Goal: Task Accomplishment & Management: Use online tool/utility

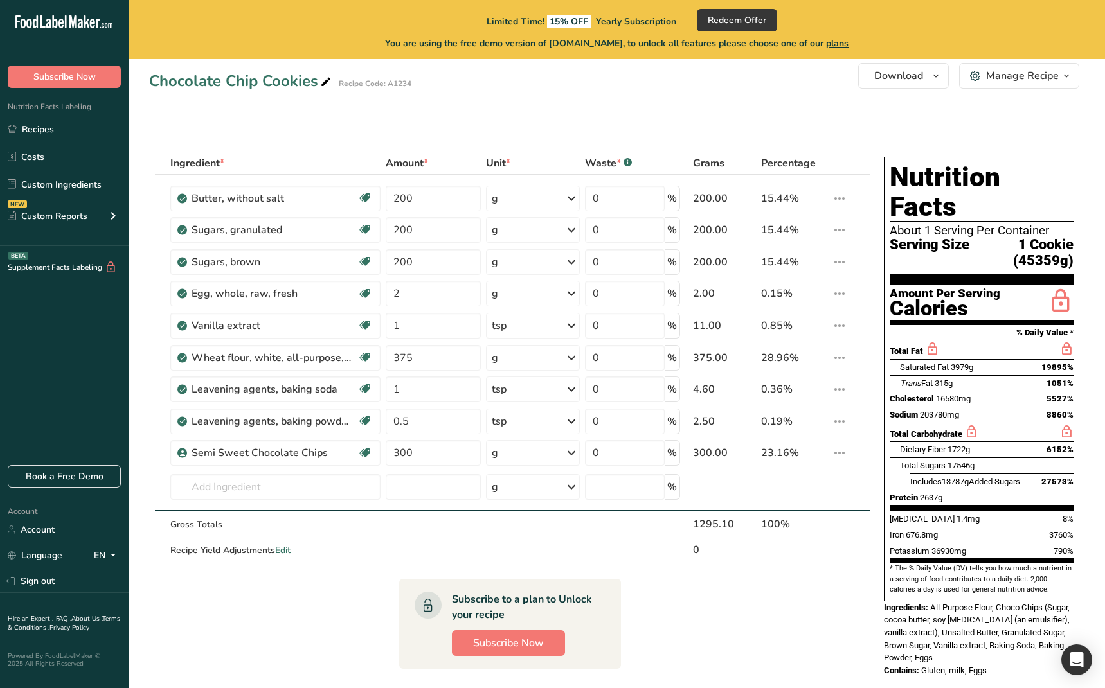
click at [677, 125] on div "Chocolate Chip Cookies Recipe Code: A1234 Download Choose your preferred label …" at bounding box center [617, 487] width 976 height 975
click at [288, 109] on div "Chocolate Chip Cookies Recipe Code: A1234 Download Choose your preferred label …" at bounding box center [617, 487] width 976 height 975
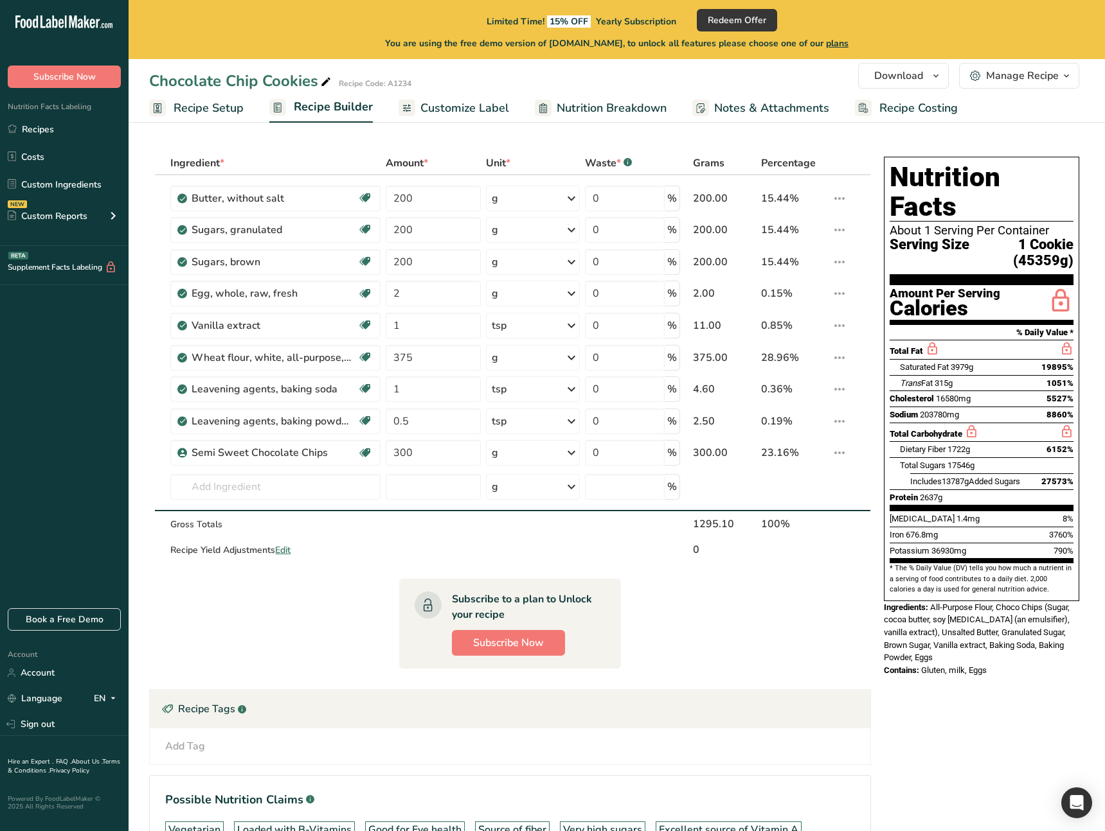
click at [854, 667] on section "Ingredient * Amount * Unit * Waste * .a-a{fill:#347362;}.b-a{fill:#fff;} Grams …" at bounding box center [510, 543] width 722 height 783
drag, startPoint x: 808, startPoint y: 143, endPoint x: 884, endPoint y: 104, distance: 85.9
click at [808, 143] on section "Ingredient * Amount * Unit * Waste * .a-a{fill:#347362;}.b-a{fill:#fff;} Grams …" at bounding box center [617, 550] width 976 height 849
click at [889, 81] on span "Download" at bounding box center [898, 75] width 49 height 15
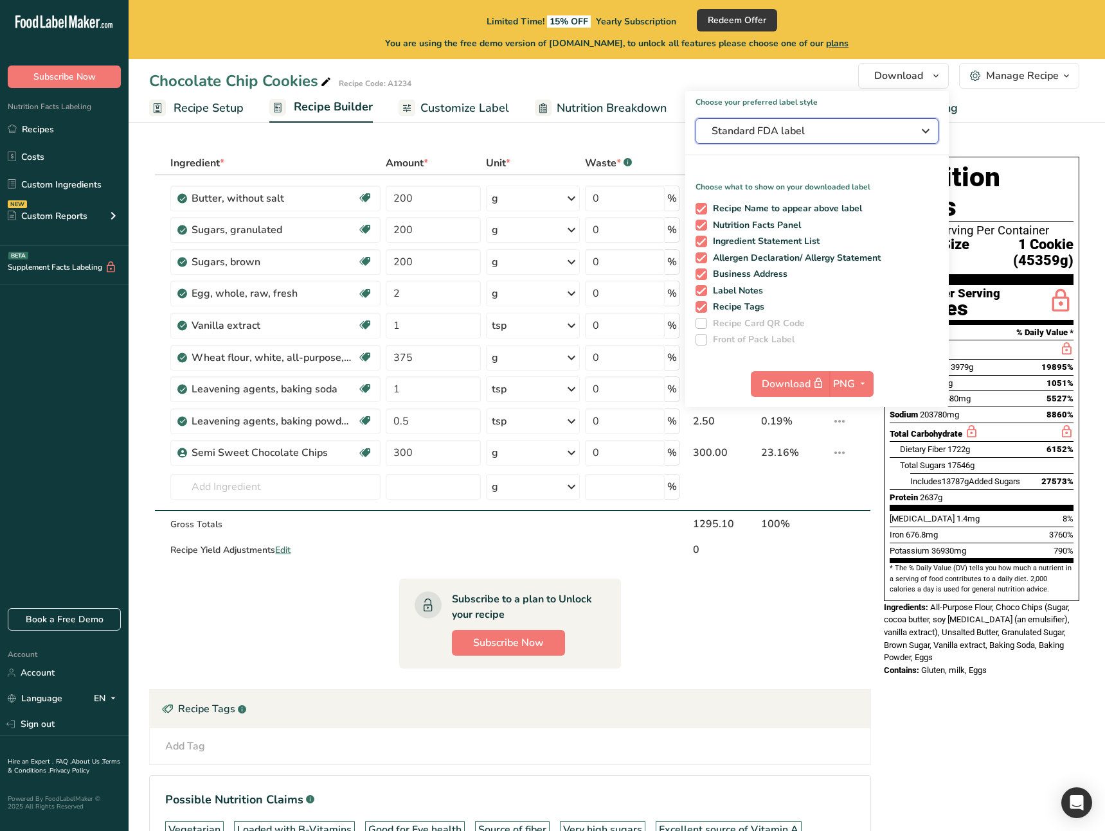
click at [855, 134] on span "Standard FDA label" at bounding box center [807, 130] width 193 height 15
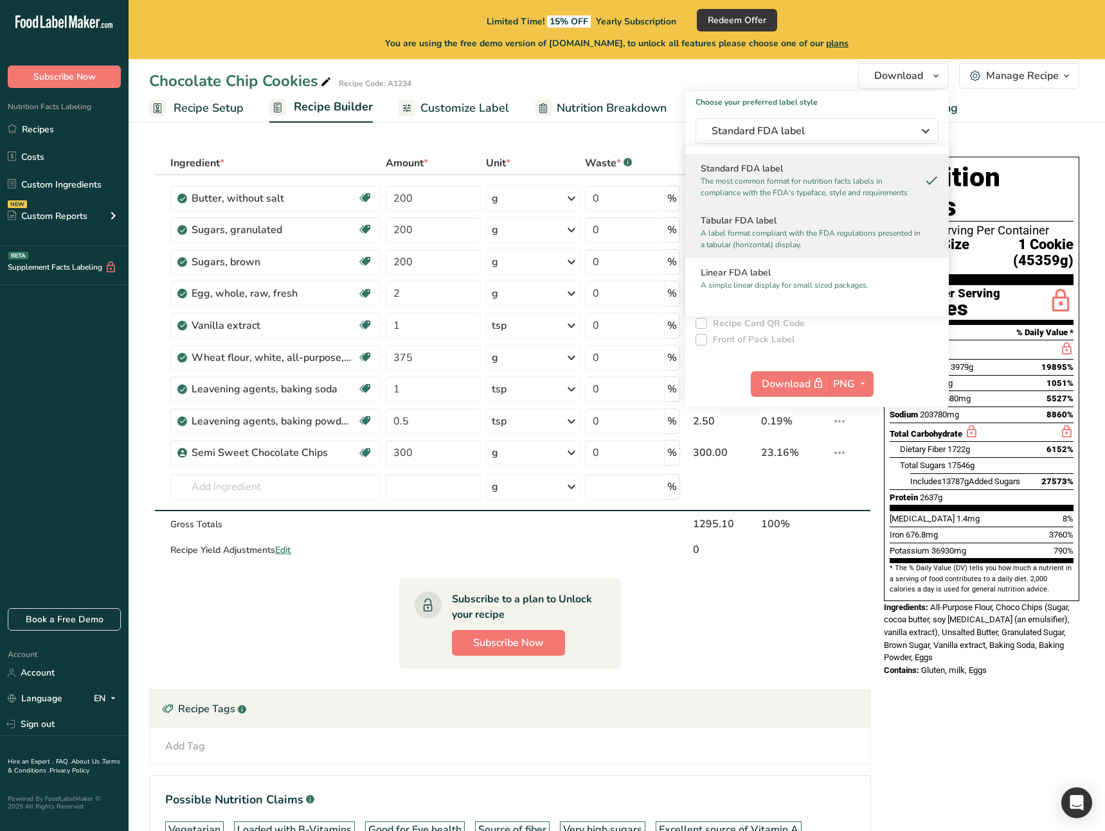
click at [788, 219] on h2 "Tabular FDA label" at bounding box center [816, 220] width 233 height 13
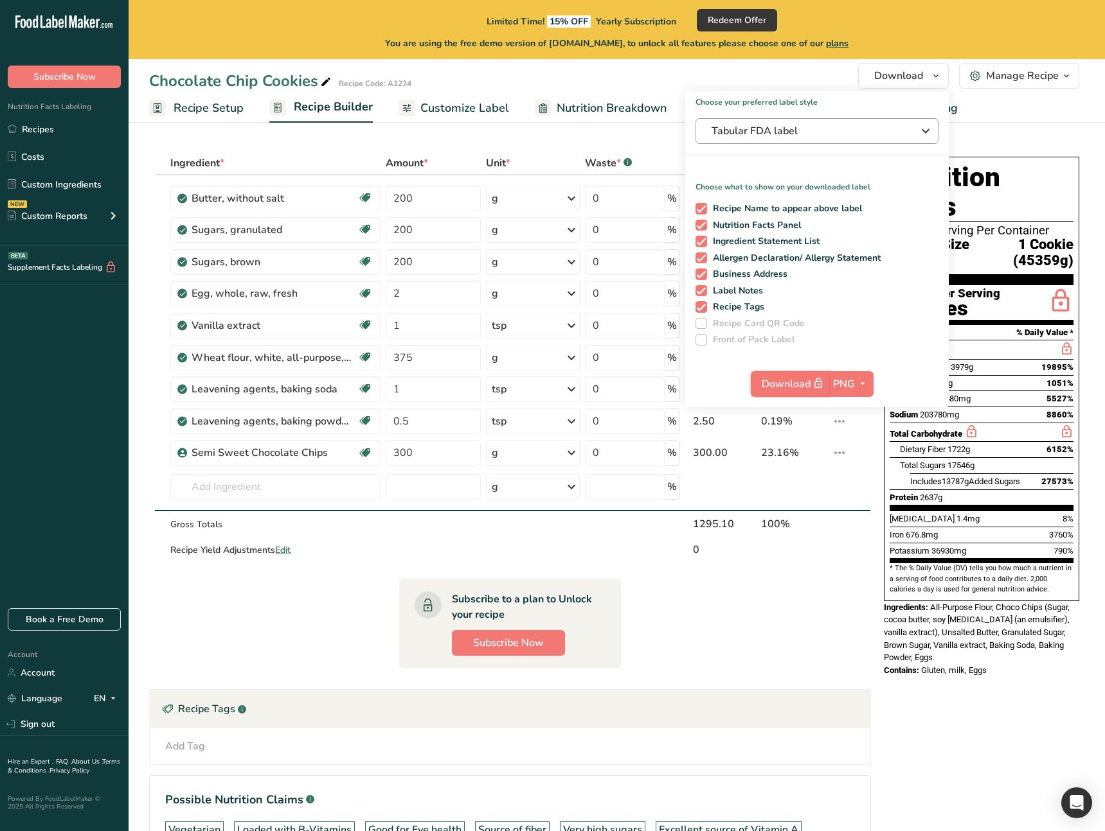
drag, startPoint x: 792, startPoint y: 386, endPoint x: 778, endPoint y: 138, distance: 248.5
click at [799, 143] on div "Choose your preferred label style Tabular FDA label Standard FDA label The most…" at bounding box center [816, 249] width 263 height 316
click at [562, 141] on section "Ingredient * Amount * Unit * Waste * .a-a{fill:#347362;}.b-a{fill:#fff;} Grams …" at bounding box center [617, 550] width 976 height 849
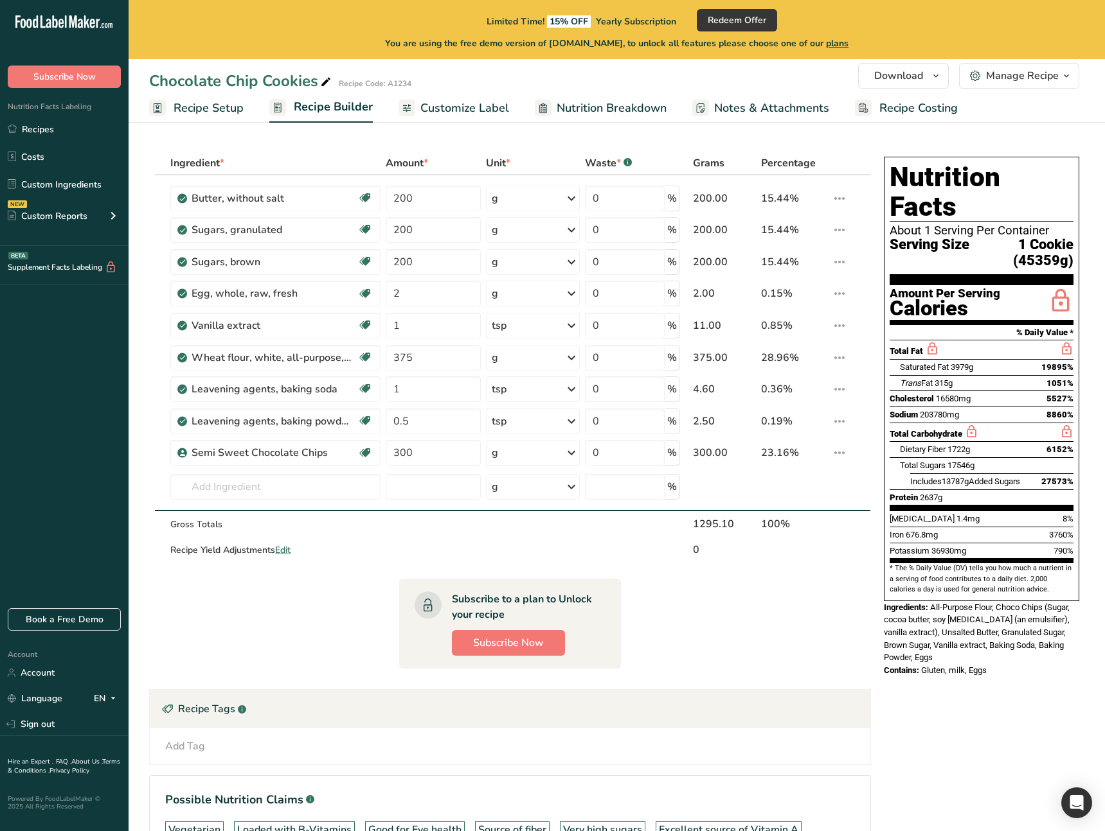
click at [567, 137] on section "Ingredient * Amount * Unit * Waste * .a-a{fill:#347362;}.b-a{fill:#fff;} Grams …" at bounding box center [617, 550] width 976 height 849
click at [53, 731] on link "Sign out" at bounding box center [64, 724] width 129 height 22
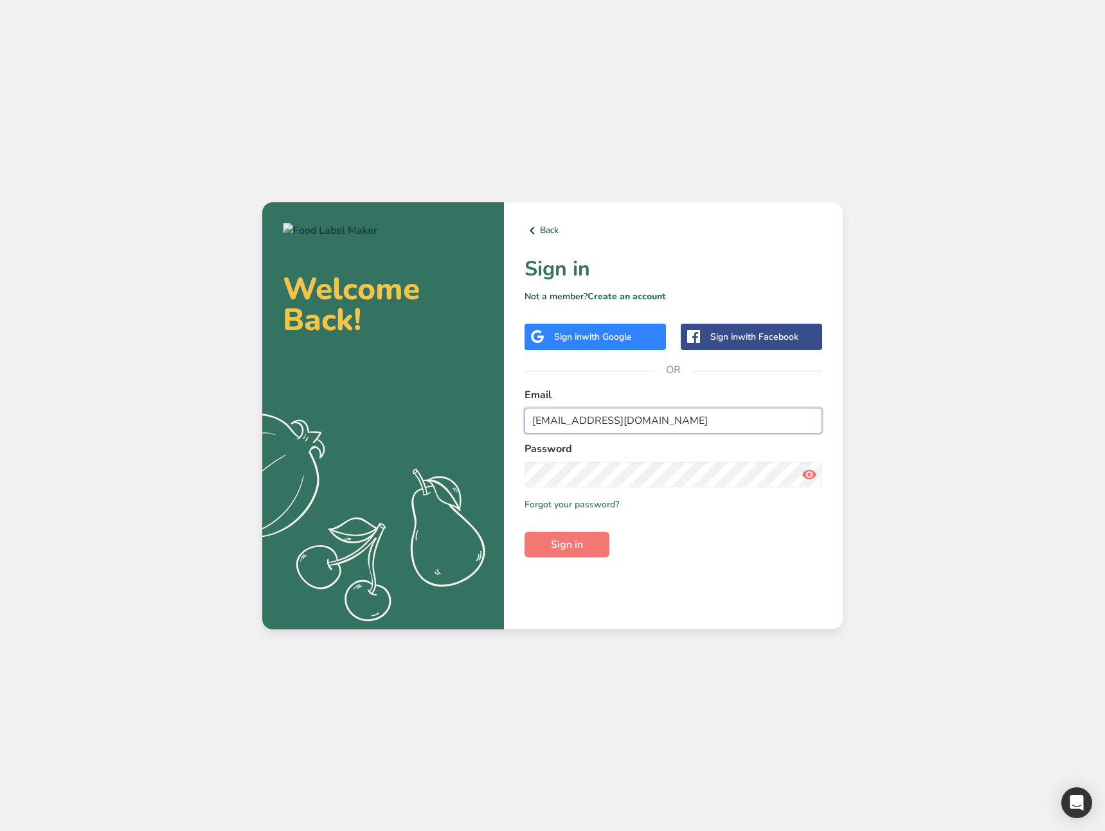
click at [632, 419] on input "[EMAIL_ADDRESS][DOMAIN_NAME]" at bounding box center [673, 421] width 298 height 26
type input "[EMAIL_ADDRESS][DOMAIN_NAME]"
click at [554, 546] on span "Sign in" at bounding box center [567, 544] width 32 height 15
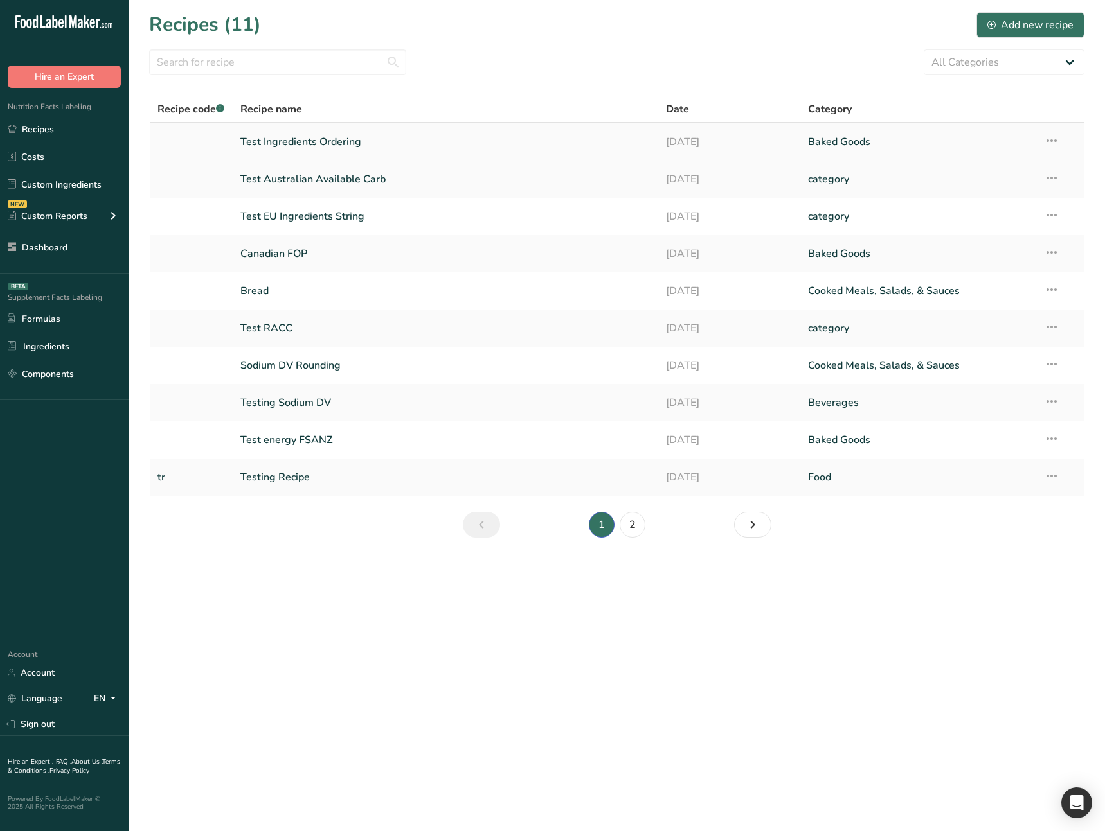
click at [366, 158] on td "Test Ingredients Ordering" at bounding box center [445, 141] width 425 height 37
click at [372, 144] on link "Test Ingredients Ordering" at bounding box center [445, 142] width 410 height 27
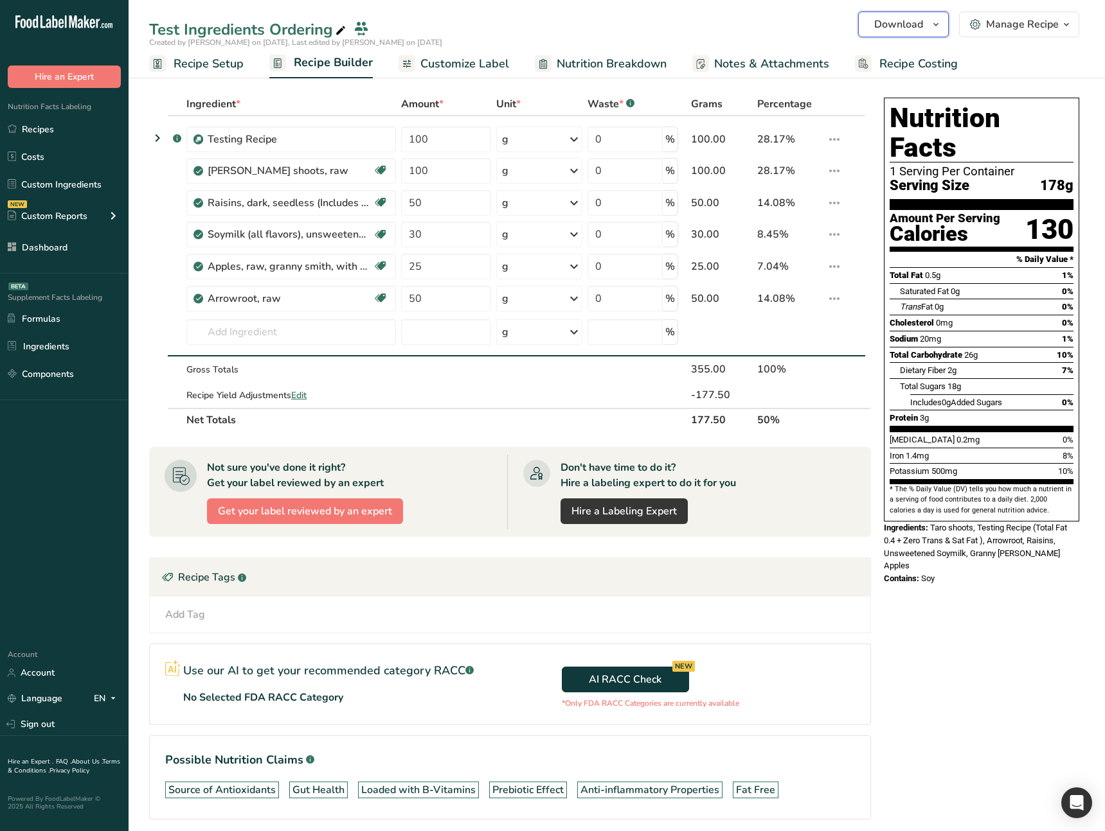
click at [914, 20] on span "Download" at bounding box center [898, 24] width 49 height 15
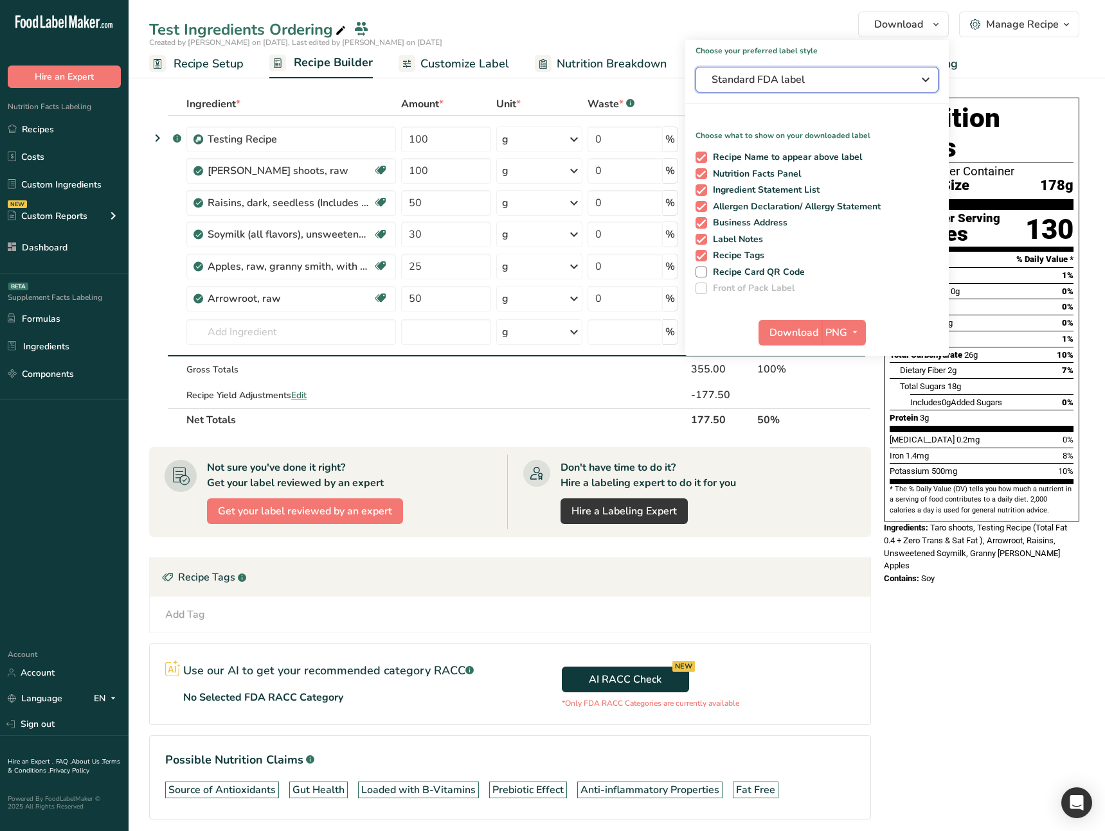
click at [848, 75] on span "Standard FDA label" at bounding box center [807, 79] width 193 height 15
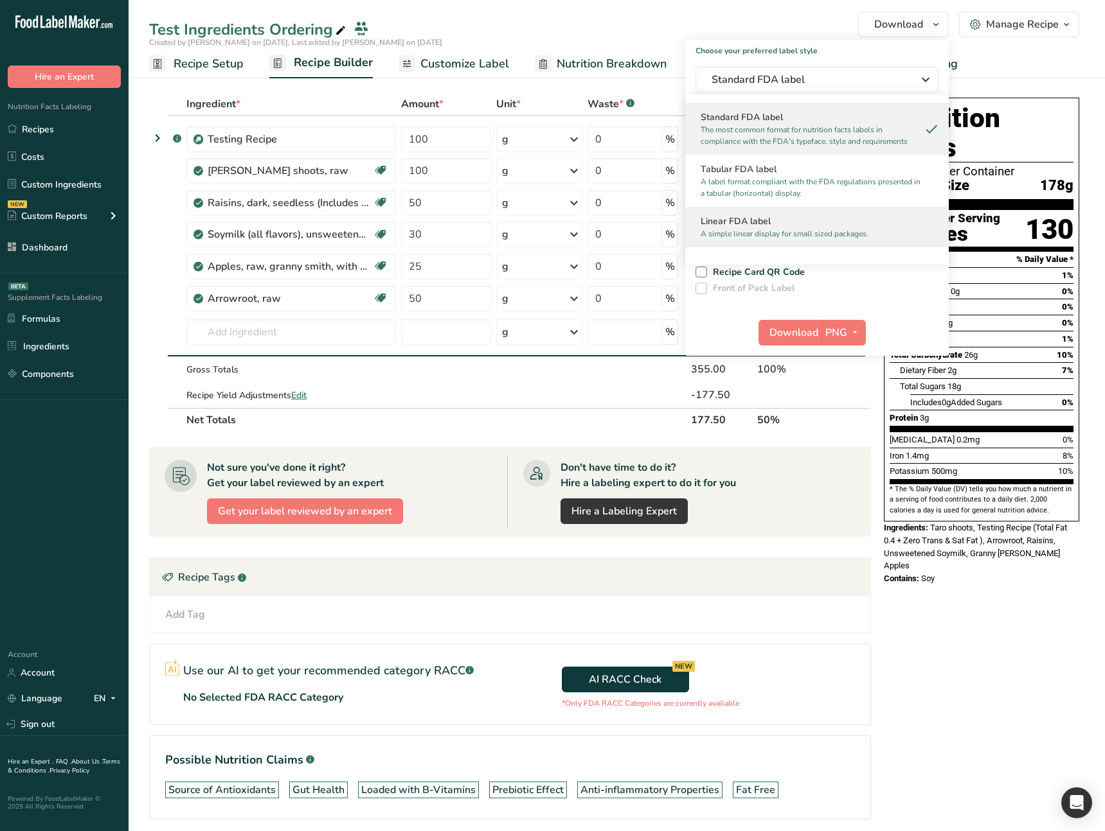
click at [759, 215] on h2 "Linear FDA label" at bounding box center [816, 221] width 233 height 13
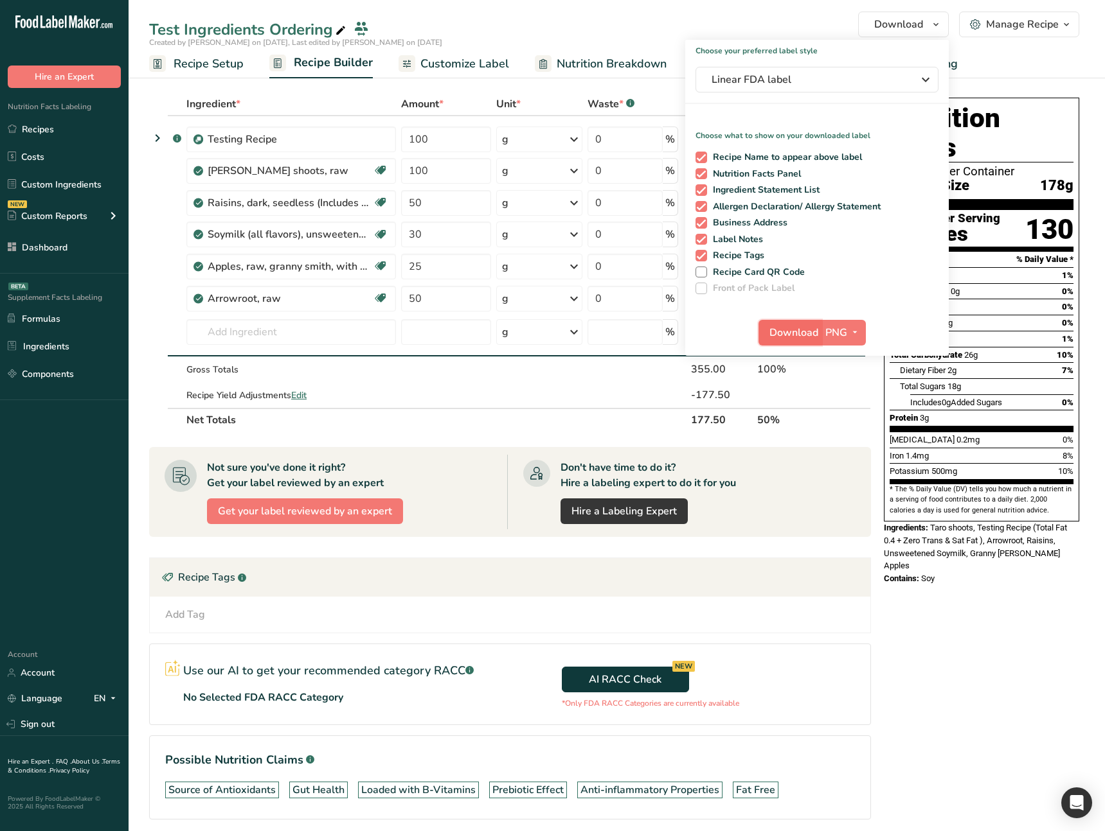
click at [783, 336] on span "Download" at bounding box center [793, 332] width 49 height 15
click at [801, 80] on span "Linear FDA label" at bounding box center [807, 79] width 193 height 15
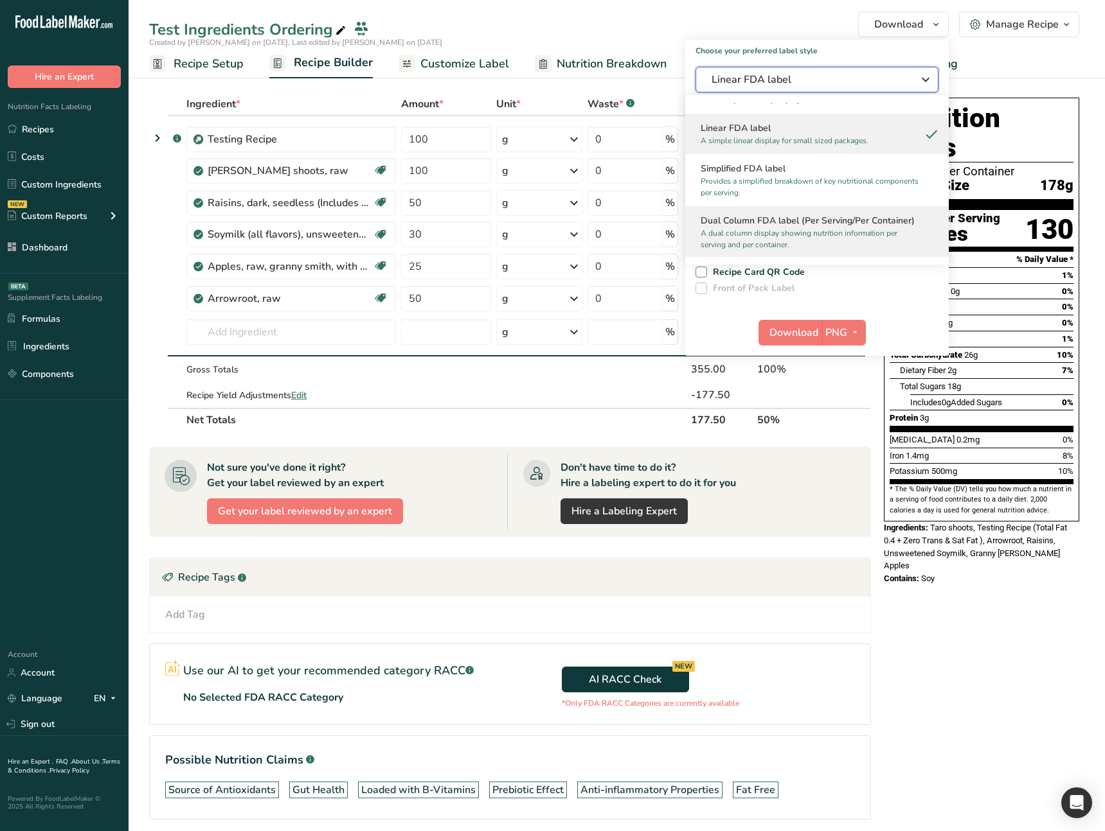
scroll to position [307, 0]
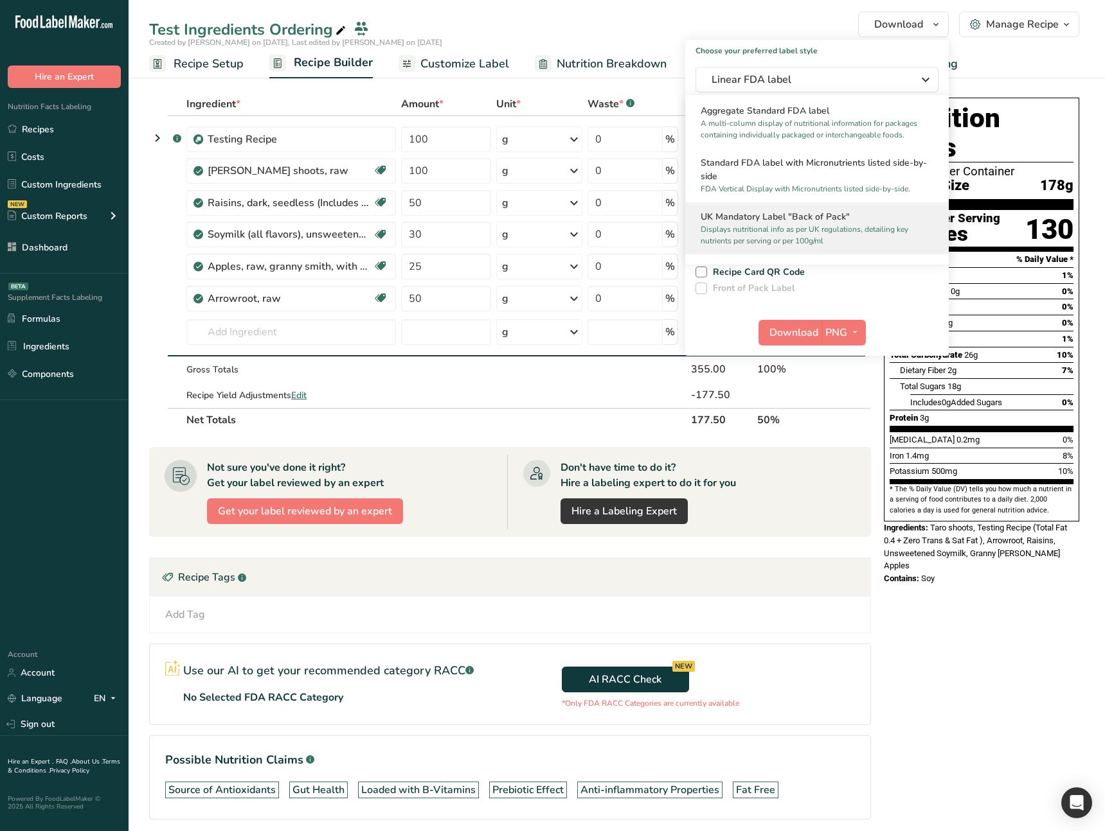
click at [841, 221] on h2 "UK Mandatory Label "Back of Pack"" at bounding box center [816, 216] width 233 height 13
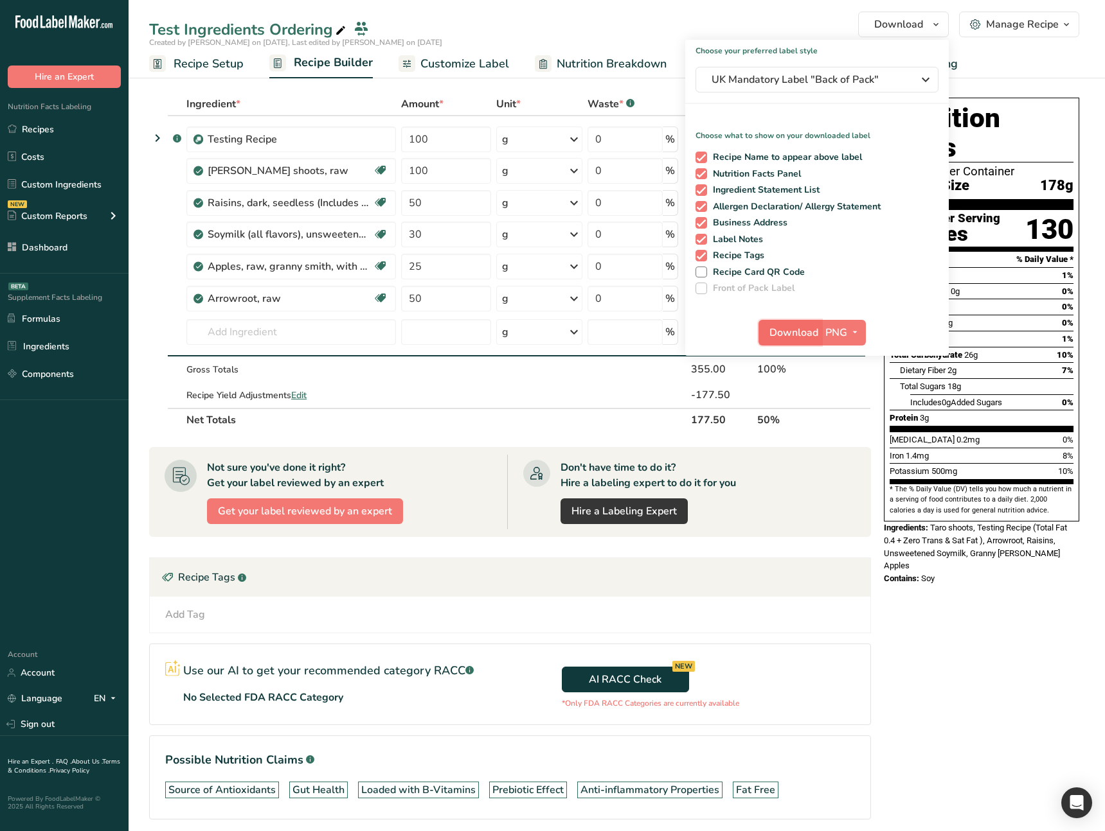
click at [797, 331] on span "Download" at bounding box center [793, 332] width 49 height 15
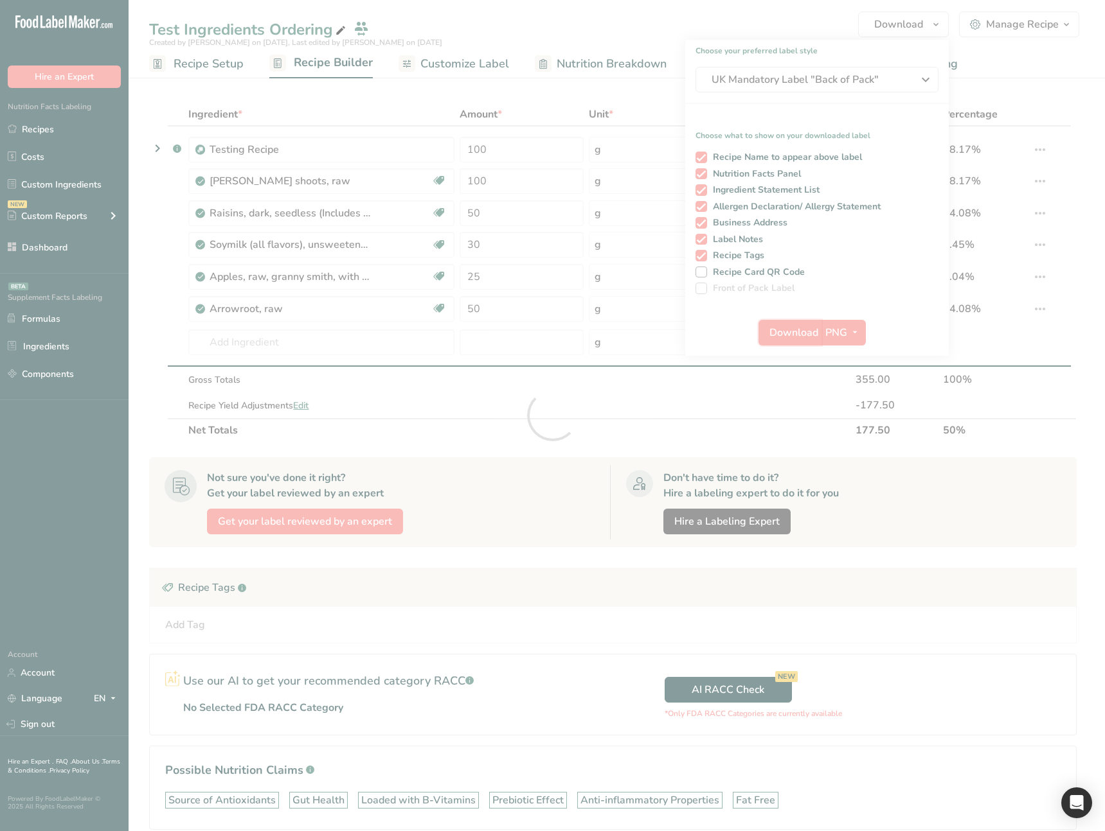
scroll to position [0, 0]
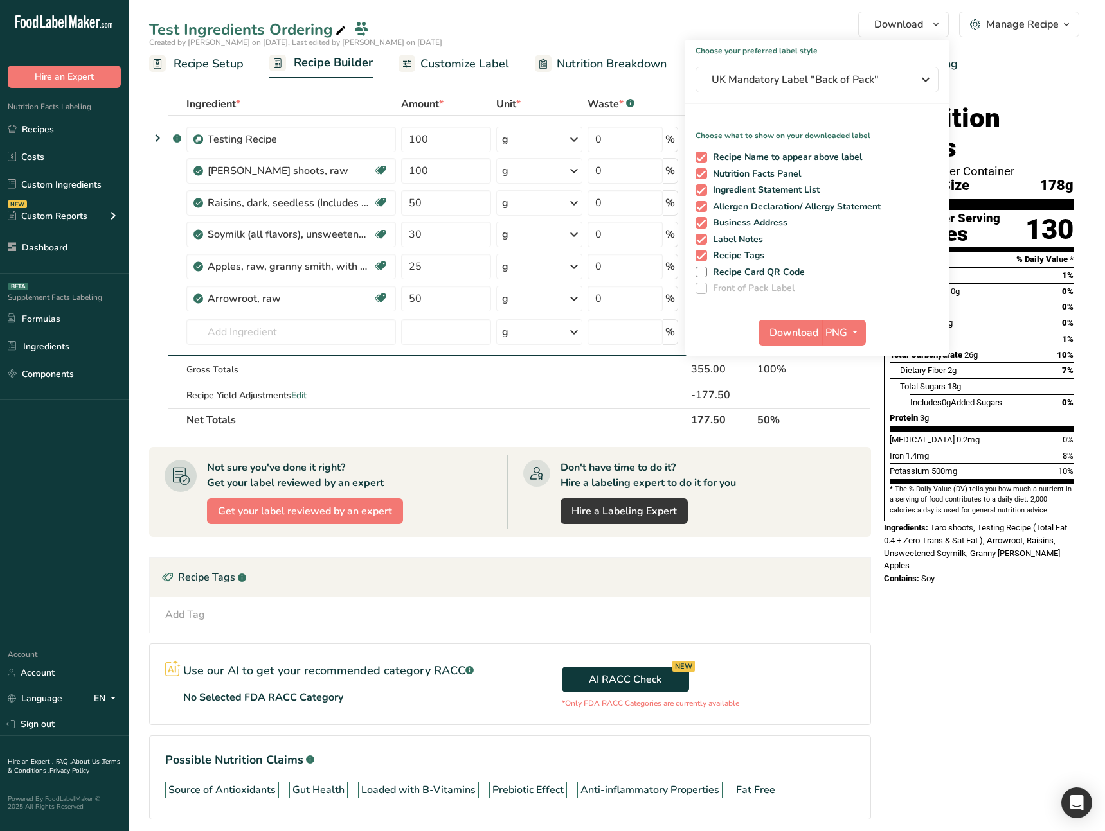
click at [962, 623] on div "Nutrition Facts 1 Serving Per Container Serving Size 178g Amount Per Serving Ca…" at bounding box center [981, 477] width 206 height 769
